Goal: Transaction & Acquisition: Purchase product/service

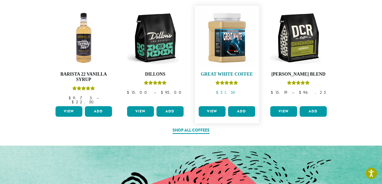
scroll to position [226, 0]
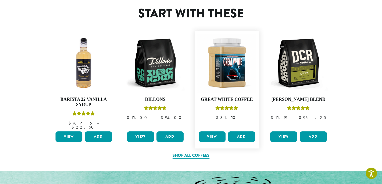
click at [213, 133] on link "View" at bounding box center [212, 136] width 27 height 11
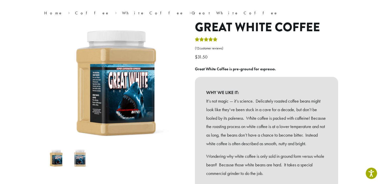
scroll to position [75, 0]
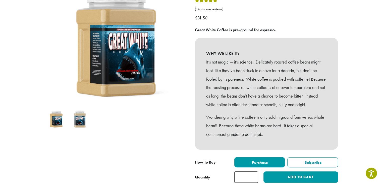
click at [56, 118] on img at bounding box center [56, 119] width 20 height 20
click at [75, 118] on img at bounding box center [80, 119] width 20 height 20
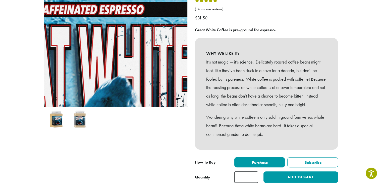
scroll to position [0, 0]
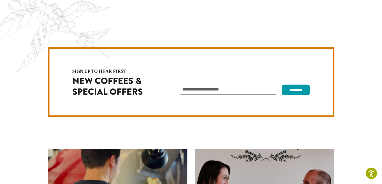
scroll to position [1420, 0]
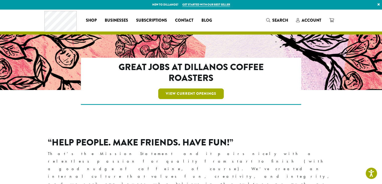
click at [190, 92] on link "View Current Openings" at bounding box center [191, 93] width 66 height 11
